Goal: Navigation & Orientation: Find specific page/section

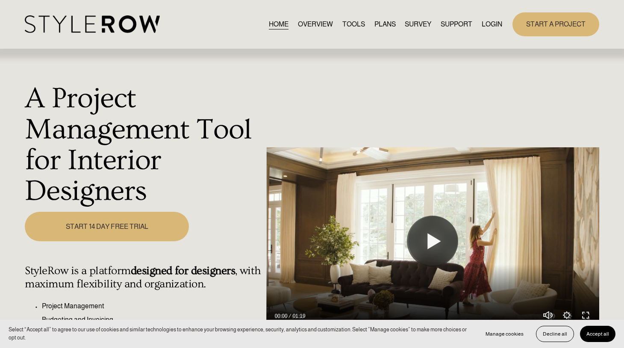
click at [489, 24] on link "LOGIN" at bounding box center [492, 24] width 21 height 12
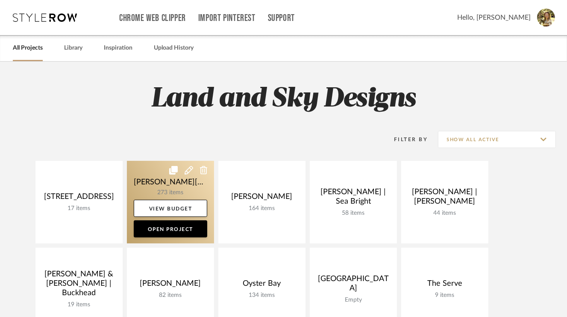
click at [167, 183] on link at bounding box center [170, 202] width 87 height 83
